Goal: Information Seeking & Learning: Find specific page/section

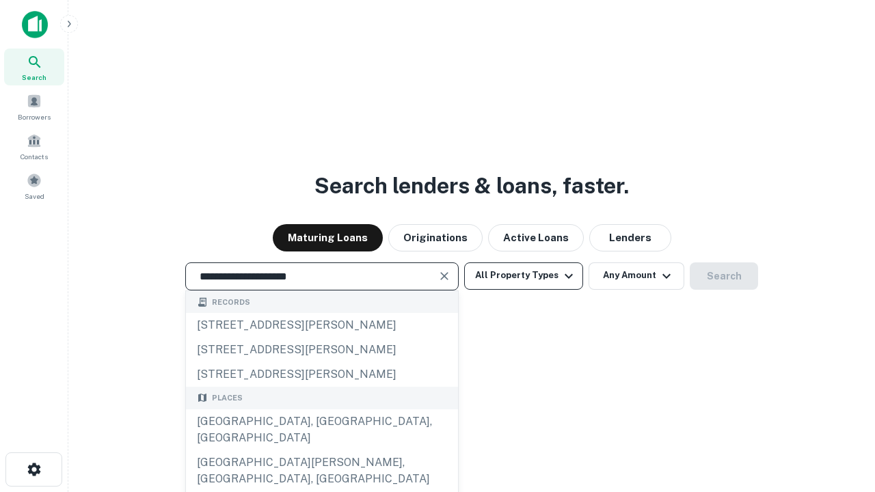
click at [321, 450] on div "[GEOGRAPHIC_DATA], [GEOGRAPHIC_DATA], [GEOGRAPHIC_DATA]" at bounding box center [322, 429] width 272 height 41
click at [523, 275] on button "All Property Types" at bounding box center [523, 275] width 119 height 27
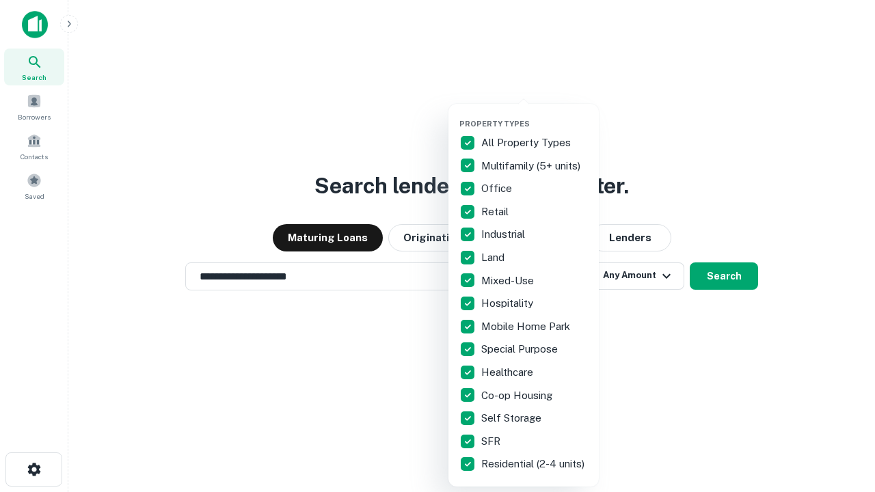
type input "**********"
click at [534, 115] on button "button" at bounding box center [534, 115] width 150 height 1
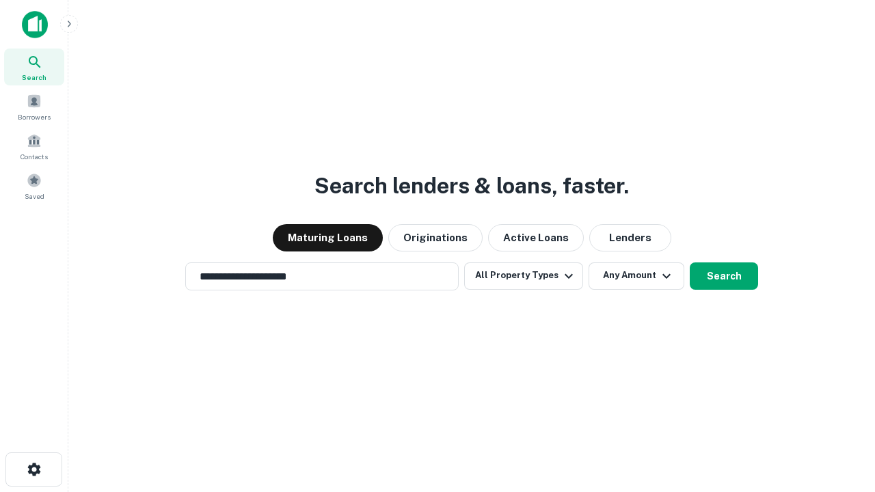
scroll to position [21, 0]
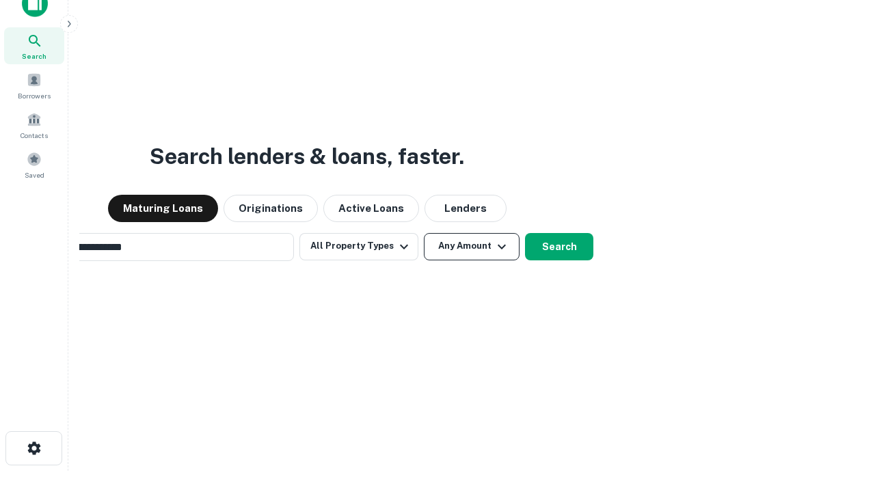
click at [424, 233] on button "Any Amount" at bounding box center [472, 246] width 96 height 27
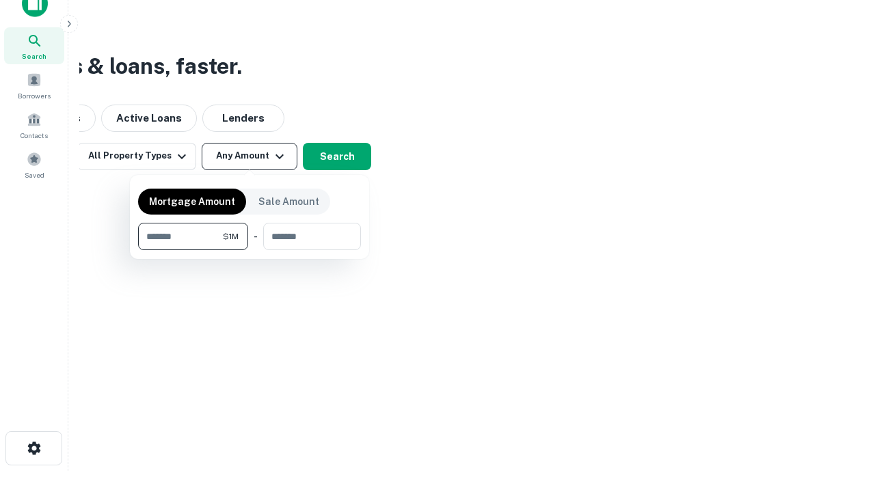
scroll to position [22, 0]
type input "*******"
click at [249, 250] on button "button" at bounding box center [249, 250] width 223 height 1
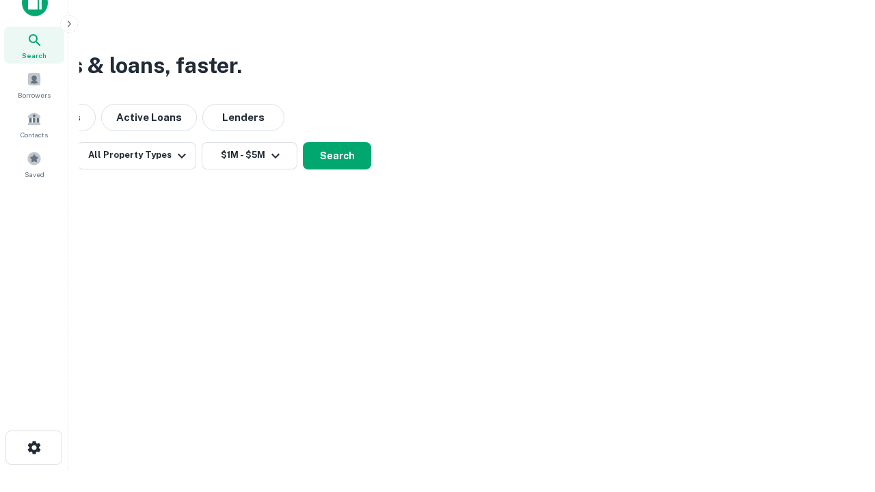
scroll to position [21, 0]
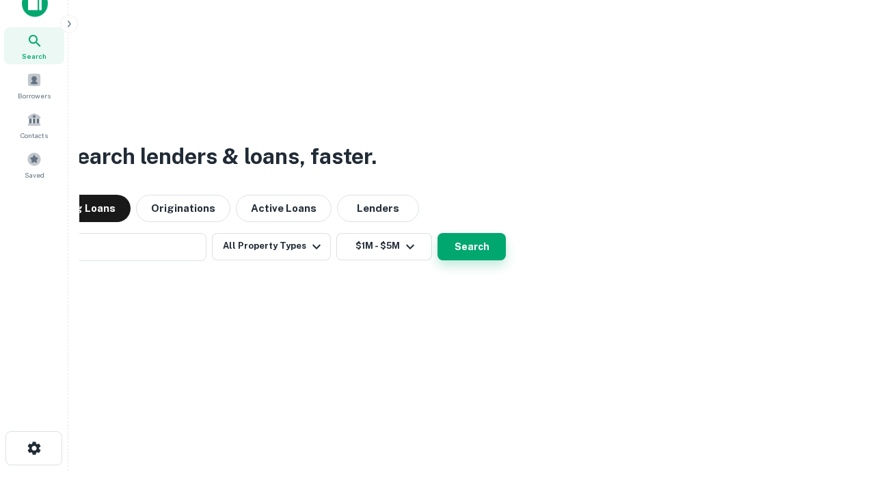
click at [437, 233] on button "Search" at bounding box center [471, 246] width 68 height 27
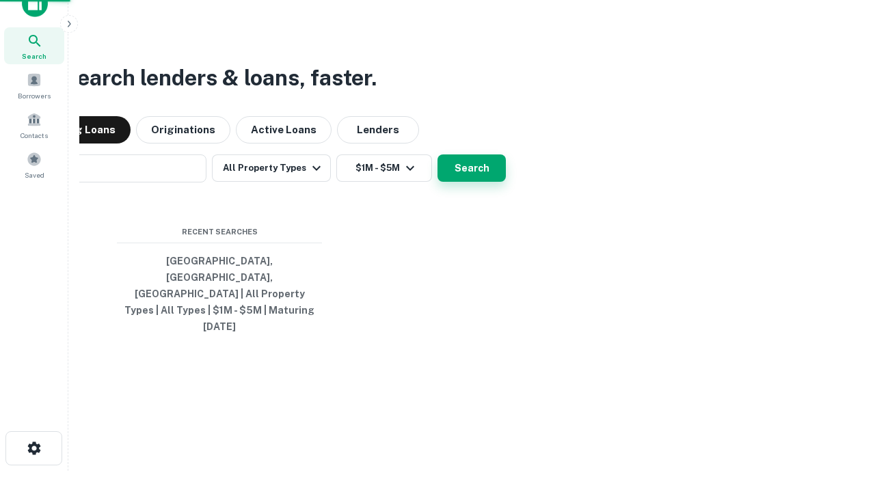
scroll to position [22, 0]
